Goal: Connect with others: Connect with others

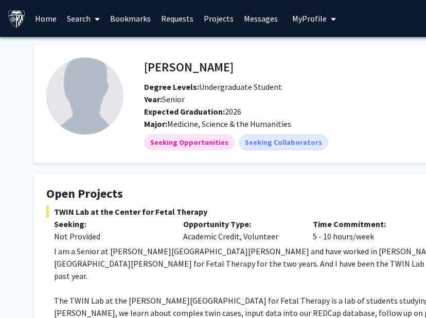
scroll to position [165, 14]
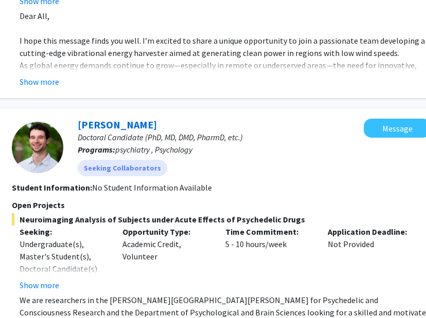
scroll to position [1863, 164]
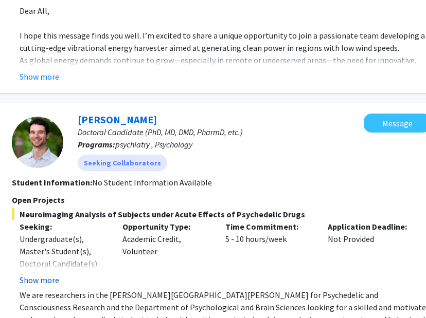
click at [31, 274] on button "Show more" at bounding box center [40, 280] width 40 height 12
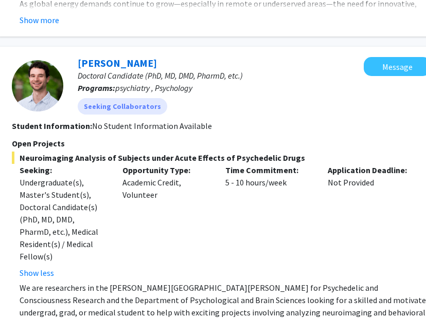
scroll to position [1923, 164]
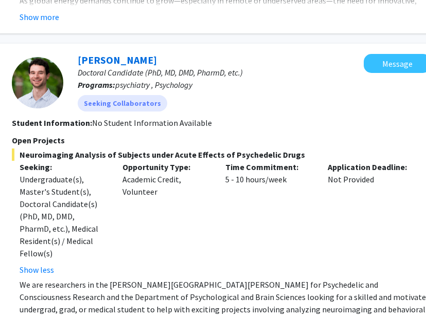
click at [72, 279] on p "We are researchers in the Johns Hopkins Center for Psychedelic and Consciousnes…" at bounding box center [225, 310] width 411 height 62
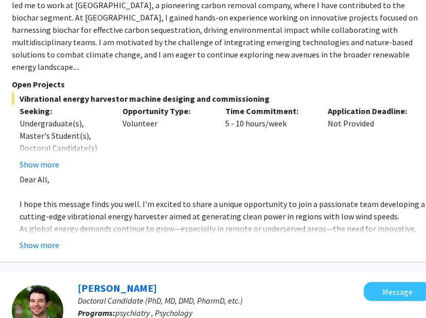
scroll to position [1679, 164]
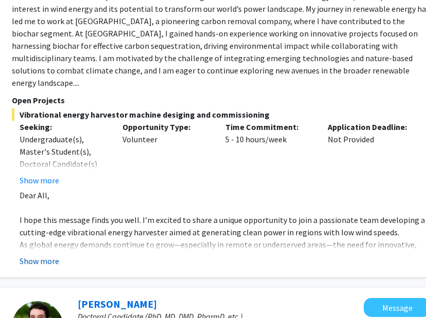
click at [44, 255] on button "Show more" at bounding box center [40, 261] width 40 height 12
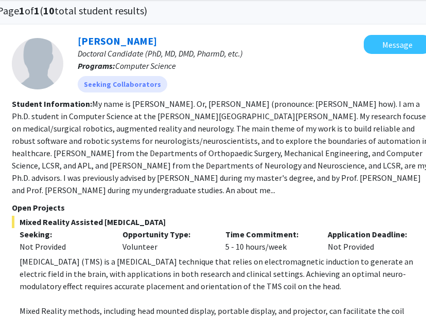
scroll to position [0, 164]
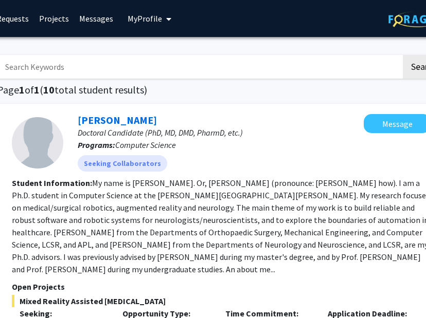
click at [135, 22] on span "My Profile" at bounding box center [144, 18] width 34 height 10
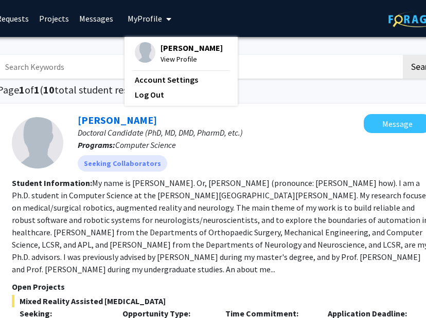
click at [103, 19] on link "Messages" at bounding box center [96, 19] width 44 height 36
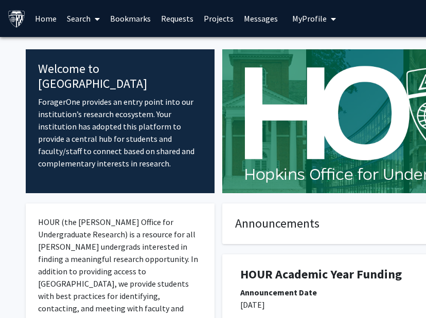
click at [207, 20] on link "Projects" at bounding box center [218, 19] width 40 height 36
